Goal: Obtain resource: Download file/media

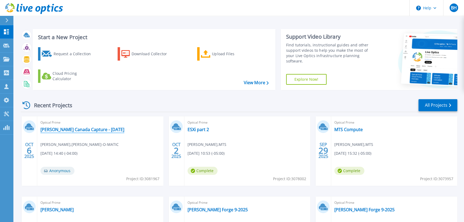
click at [94, 130] on link "[PERSON_NAME] Canada Capture - [DATE]" at bounding box center [82, 129] width 84 height 5
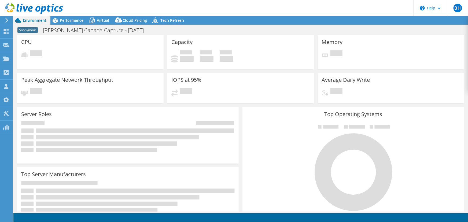
select select "USD"
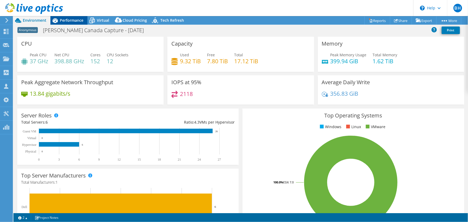
click at [76, 21] on span "Performance" at bounding box center [72, 20] width 24 height 5
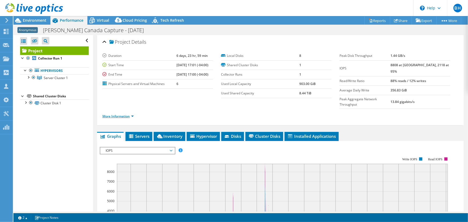
click at [123, 114] on link "More Information" at bounding box center [117, 116] width 31 height 5
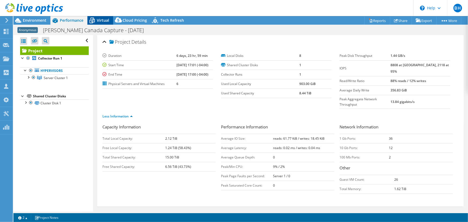
click at [102, 22] on span "Virtual" at bounding box center [103, 20] width 12 height 5
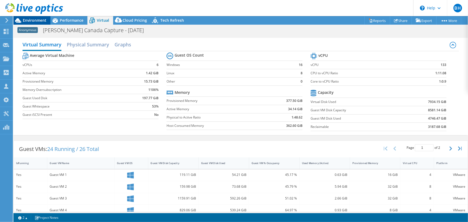
click at [37, 21] on span "Environment" at bounding box center [35, 20] width 24 height 5
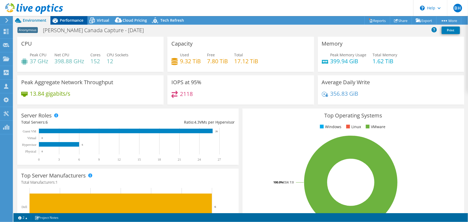
click at [62, 20] on span "Performance" at bounding box center [72, 20] width 24 height 5
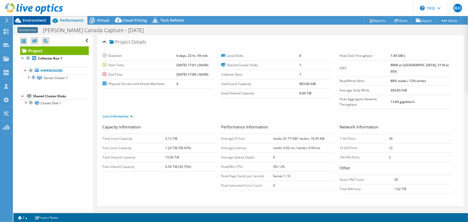
click at [43, 21] on span "Environment" at bounding box center [35, 20] width 24 height 5
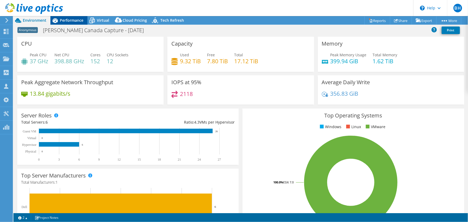
click at [80, 20] on span "Performance" at bounding box center [72, 20] width 24 height 5
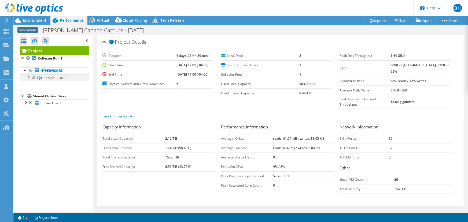
click at [28, 77] on div at bounding box center [27, 76] width 5 height 5
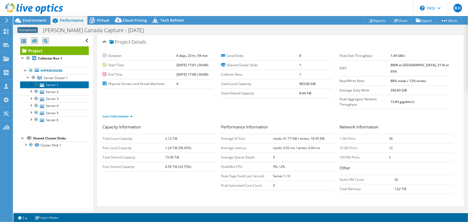
click at [54, 86] on link "Server 1" at bounding box center [54, 84] width 69 height 7
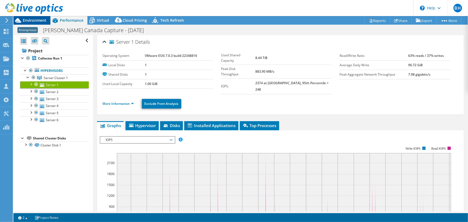
click at [38, 18] on span "Environment" at bounding box center [35, 20] width 24 height 5
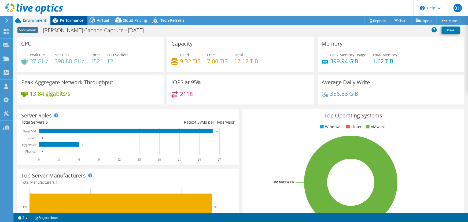
click at [68, 21] on span "Performance" at bounding box center [72, 20] width 24 height 5
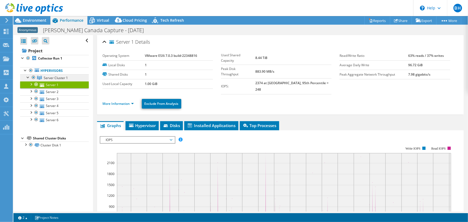
click at [53, 78] on span "Server Cluster 1" at bounding box center [56, 78] width 24 height 5
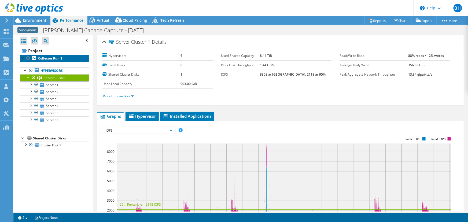
click at [54, 57] on b "Collector Run 1" at bounding box center [50, 58] width 24 height 5
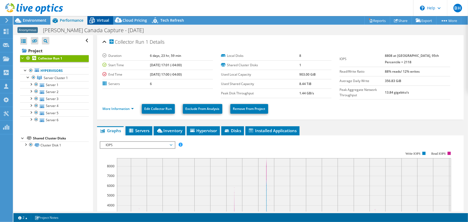
click at [101, 18] on span "Virtual" at bounding box center [103, 20] width 12 height 5
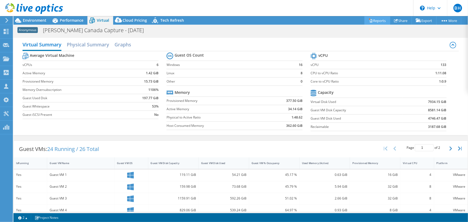
click at [381, 21] on link "Reports" at bounding box center [377, 20] width 26 height 8
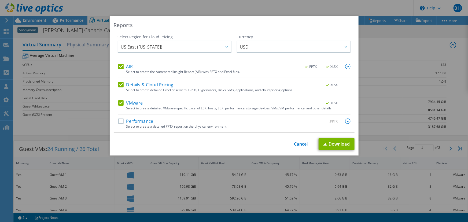
click at [119, 85] on label "Details & Cloud Pricing" at bounding box center [145, 84] width 55 height 5
click at [0, 0] on input "Details & Cloud Pricing" at bounding box center [0, 0] width 0 height 0
click at [118, 67] on label "AIR" at bounding box center [125, 66] width 14 height 5
click at [0, 0] on input "AIR" at bounding box center [0, 0] width 0 height 0
click at [330, 143] on link "Download" at bounding box center [336, 144] width 36 height 12
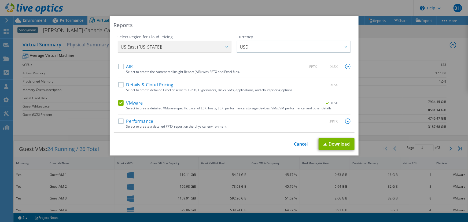
click at [386, 56] on div "Reports Select Region for Cloud Pricing Asia Pacific ([GEOGRAPHIC_DATA]) [GEOGR…" at bounding box center [234, 111] width 468 height 190
